Goal: Task Accomplishment & Management: Use online tool/utility

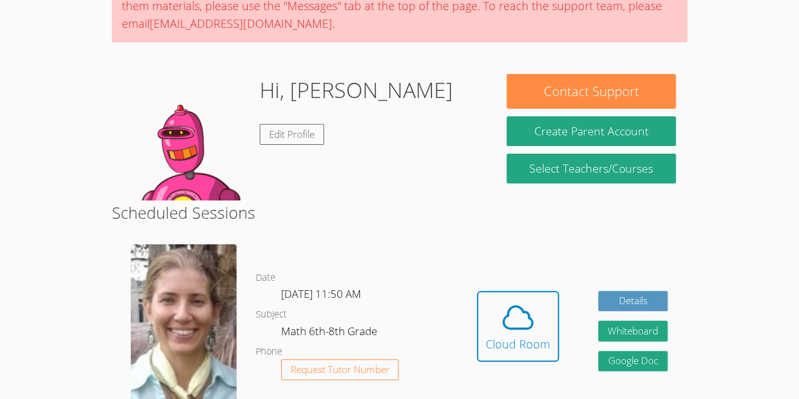
scroll to position [190, 0]
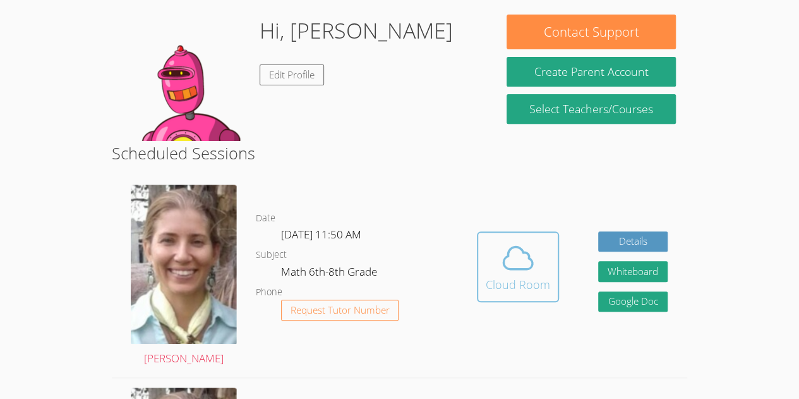
click at [514, 266] on icon at bounding box center [518, 257] width 35 height 35
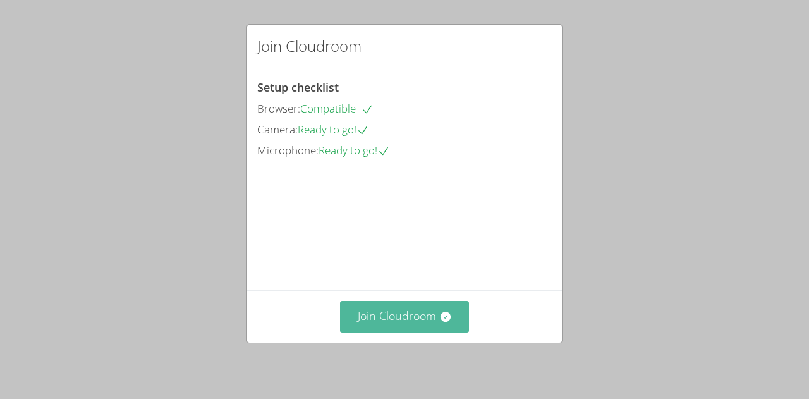
click at [423, 319] on button "Join Cloudroom" at bounding box center [405, 316] width 130 height 31
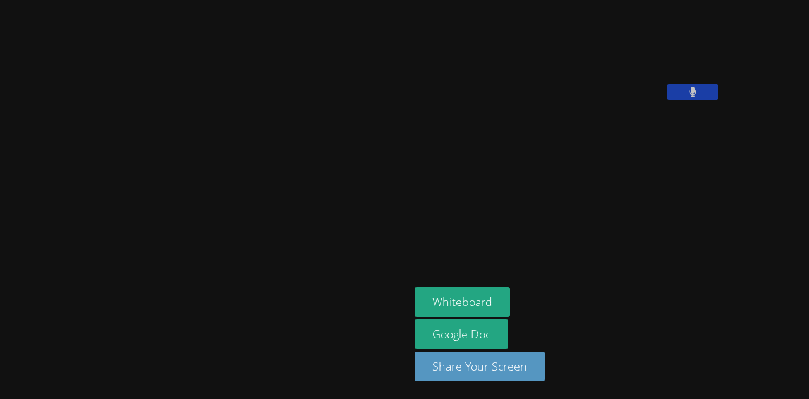
click at [511, 100] on video at bounding box center [510, 52] width 190 height 95
click at [415, 312] on button "Whiteboard" at bounding box center [462, 302] width 95 height 30
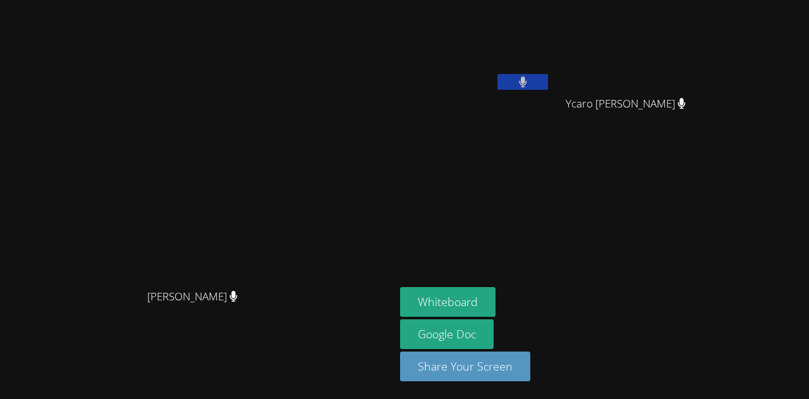
click at [532, 82] on button at bounding box center [522, 82] width 51 height 16
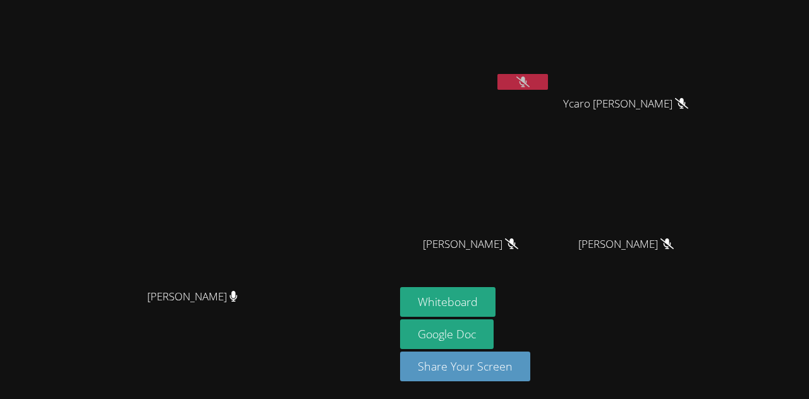
click at [548, 78] on button at bounding box center [522, 82] width 51 height 16
click at [548, 75] on button at bounding box center [522, 82] width 51 height 16
click at [548, 80] on button at bounding box center [522, 82] width 51 height 16
click at [548, 76] on button at bounding box center [522, 82] width 51 height 16
click at [688, 113] on span "Ycaro [PERSON_NAME]" at bounding box center [625, 104] width 125 height 18
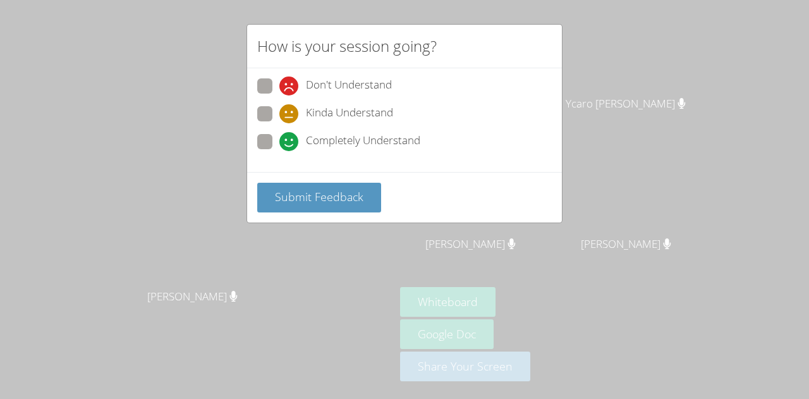
click at [279, 151] on span at bounding box center [279, 151] width 0 height 0
click at [279, 137] on input "Completely Understand" at bounding box center [284, 139] width 11 height 11
radio input "true"
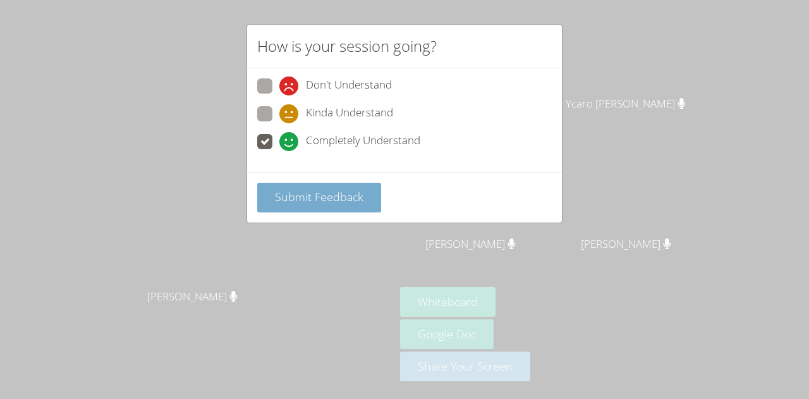
click at [326, 197] on span "Submit Feedback" at bounding box center [319, 196] width 88 height 15
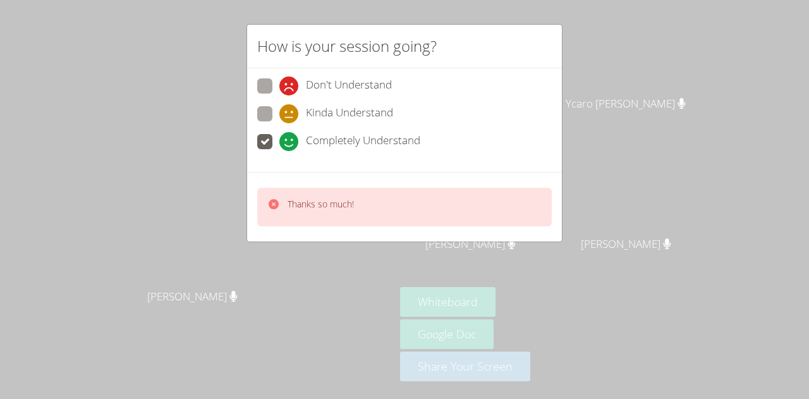
click at [431, 206] on div "Thanks so much!" at bounding box center [404, 207] width 295 height 39
click at [272, 207] on icon at bounding box center [274, 204] width 10 height 10
click at [274, 207] on icon at bounding box center [274, 204] width 10 height 10
